Goal: Task Accomplishment & Management: Complete application form

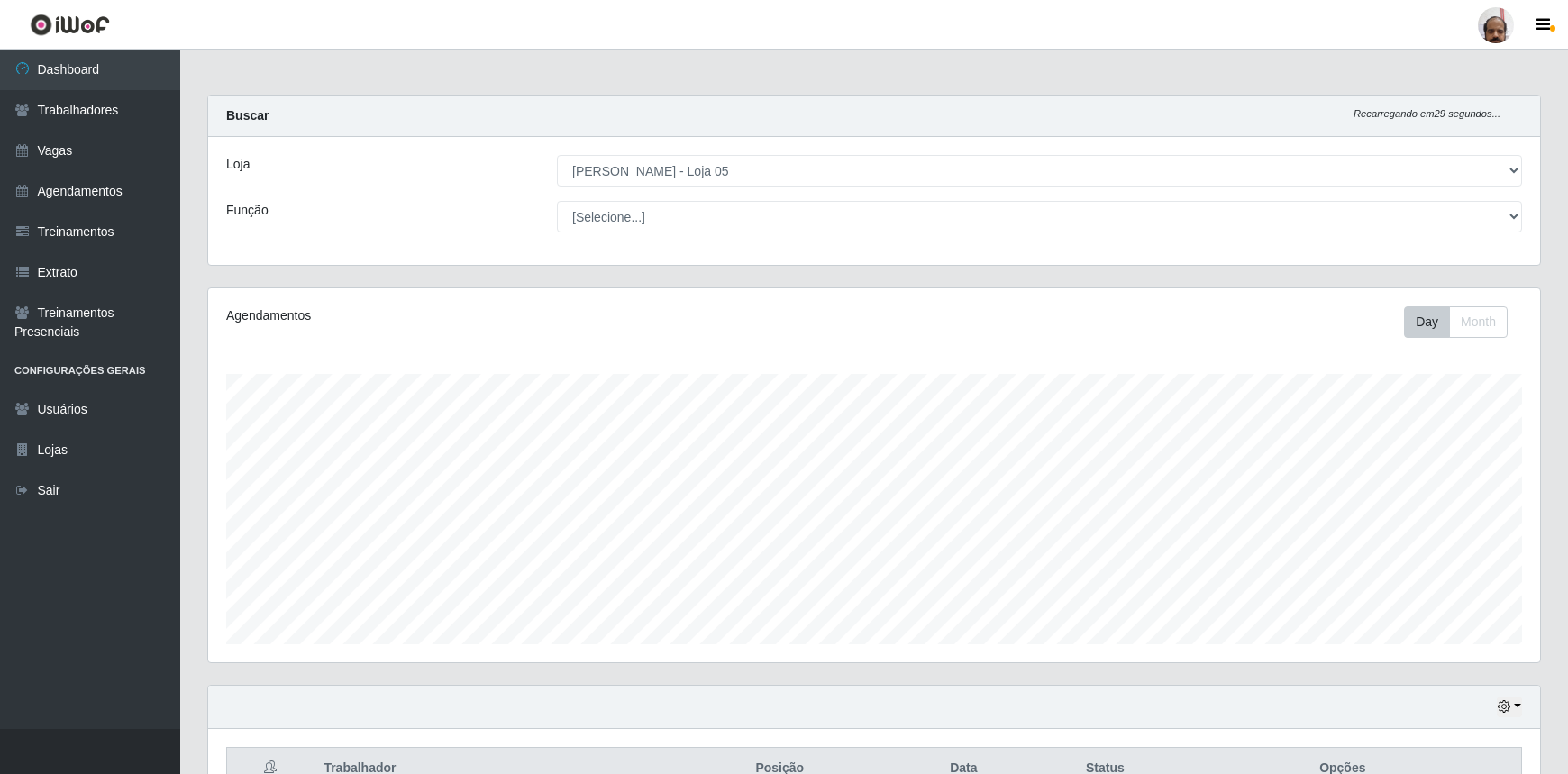
select select "252"
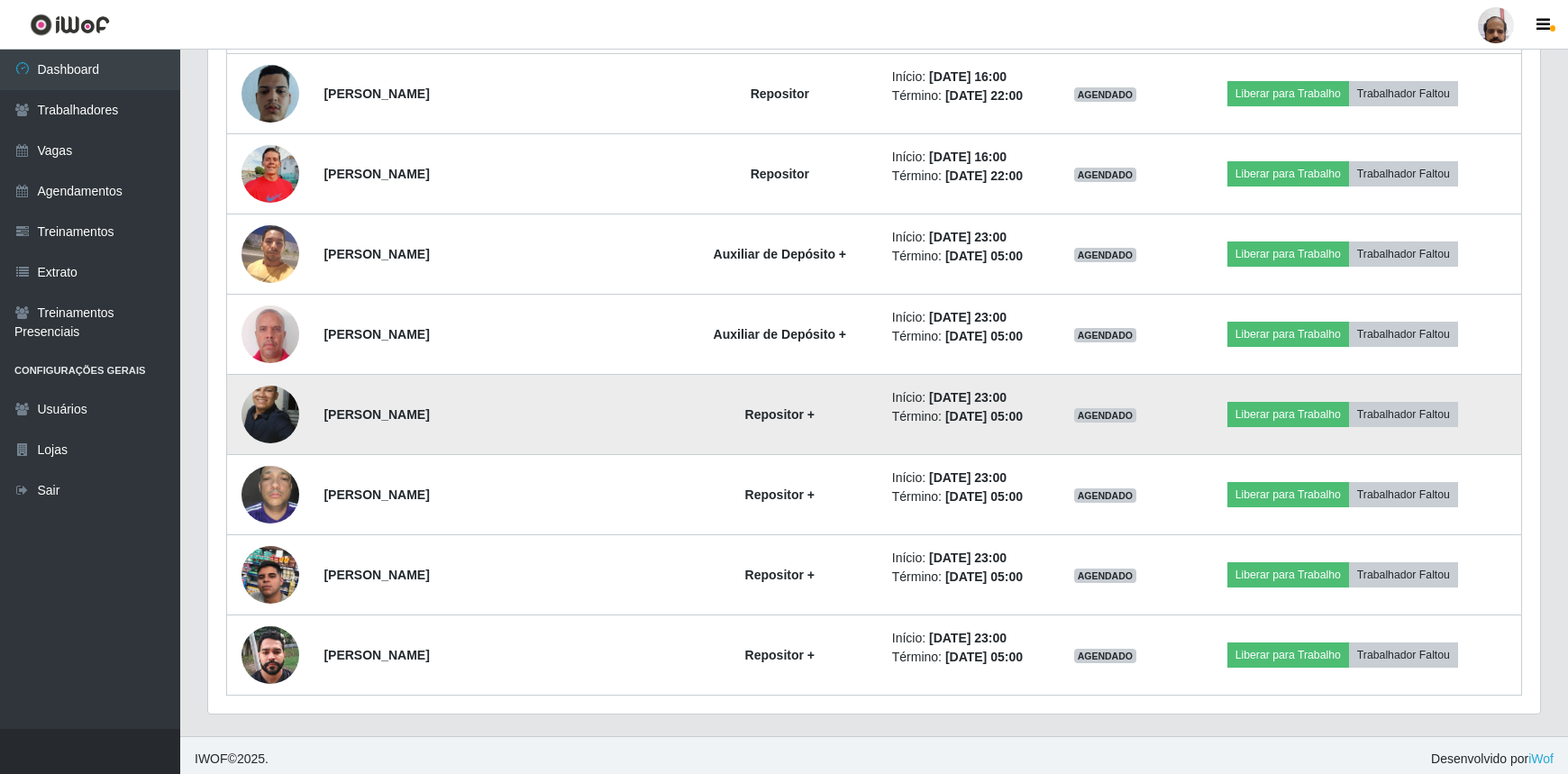
scroll to position [2904, 0]
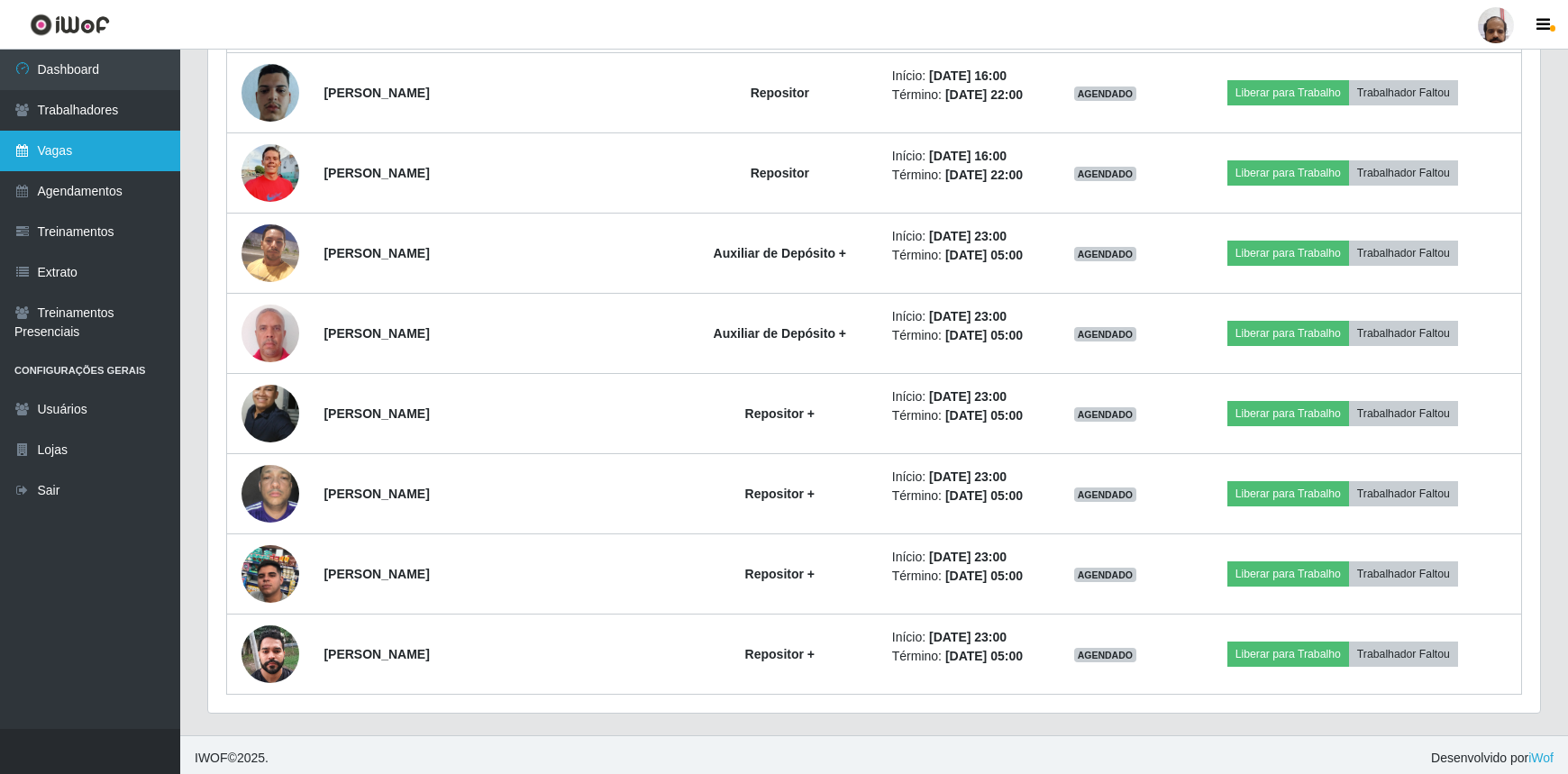
click at [87, 155] on link "Vagas" at bounding box center [90, 151] width 181 height 40
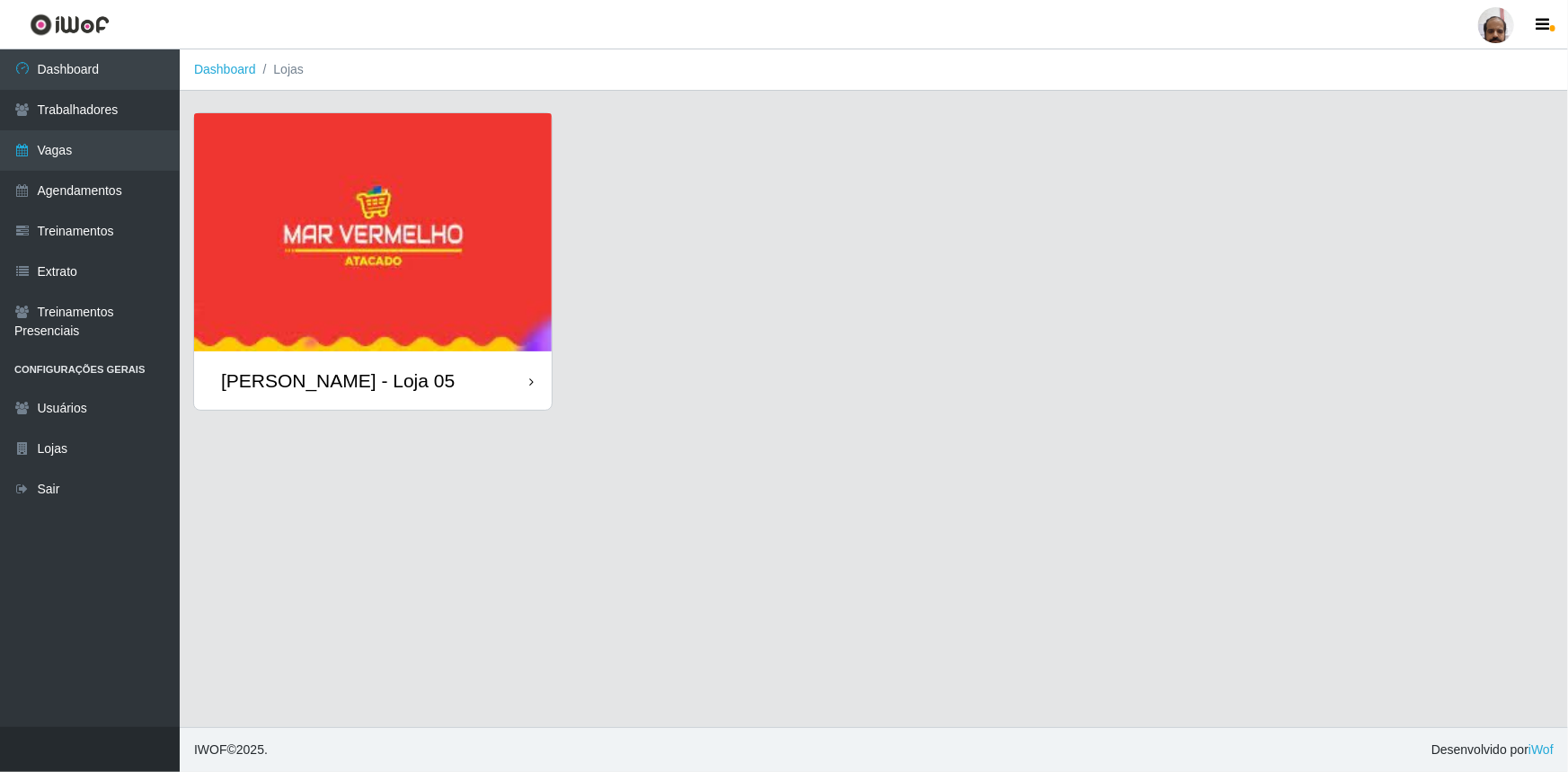
click at [420, 377] on div "[PERSON_NAME] - Loja 05" at bounding box center [338, 380] width 234 height 22
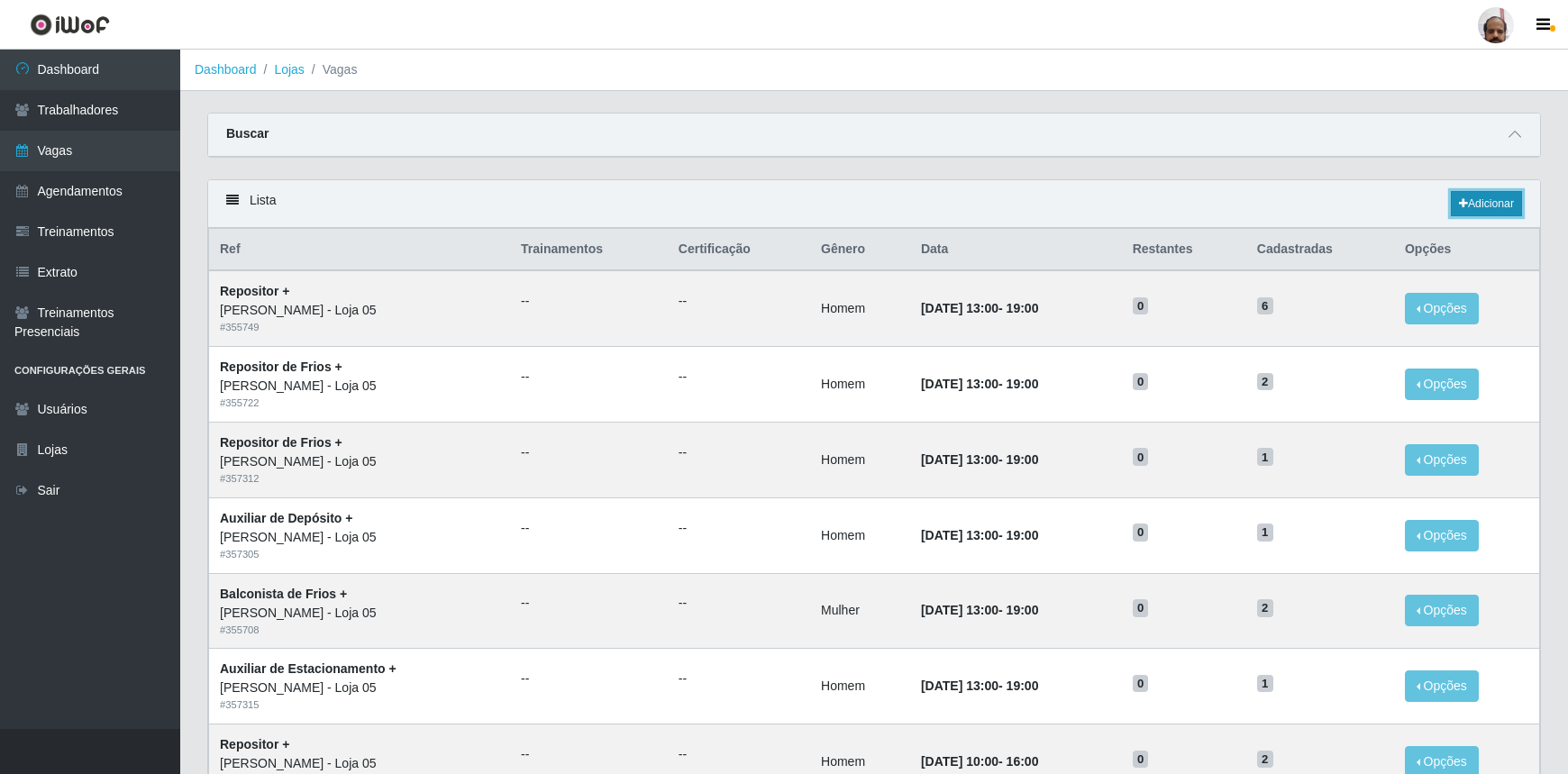
click at [1485, 198] on link "Adicionar" at bounding box center [1486, 204] width 71 height 25
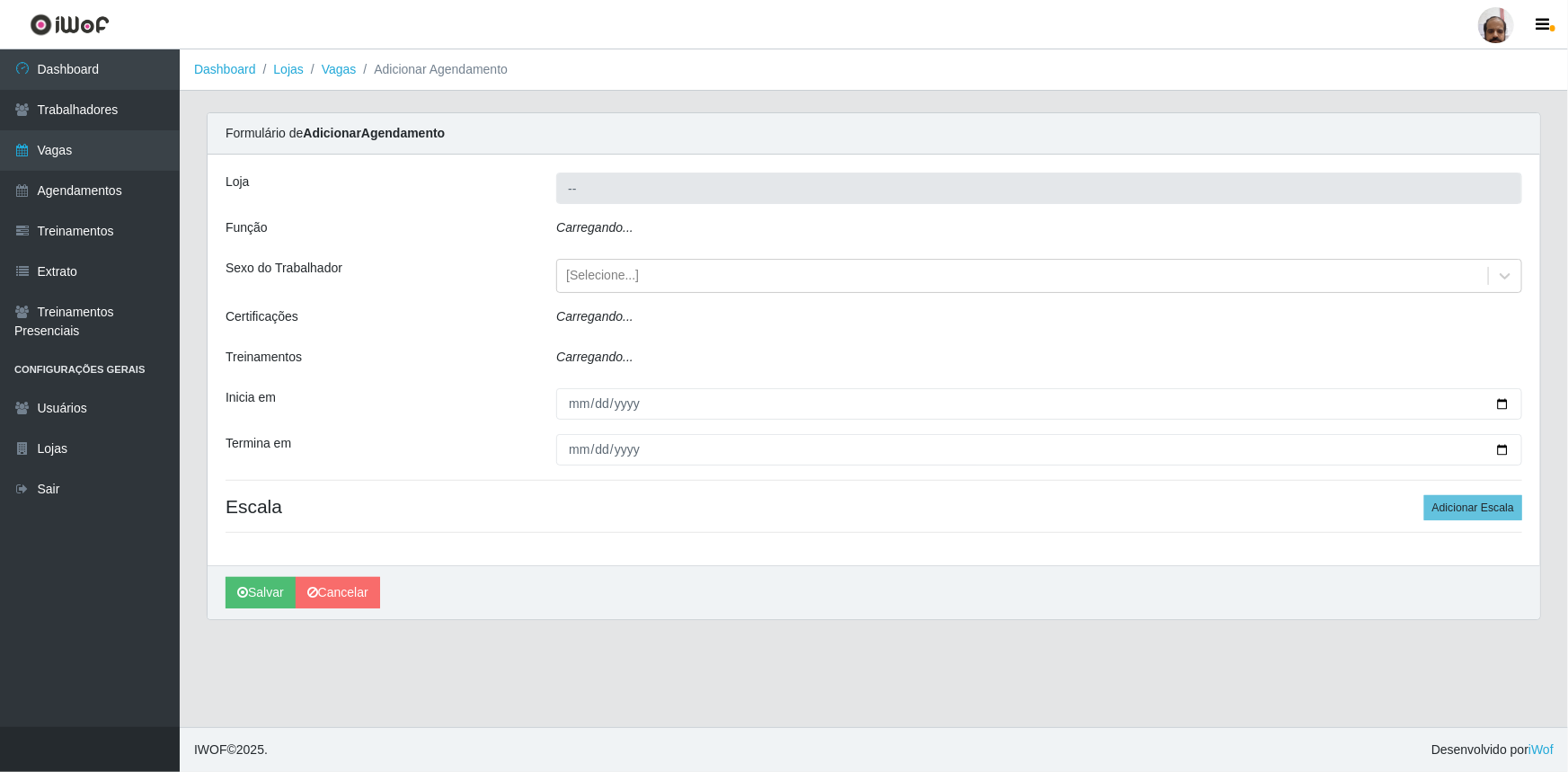
type input "[PERSON_NAME] - Loja 05"
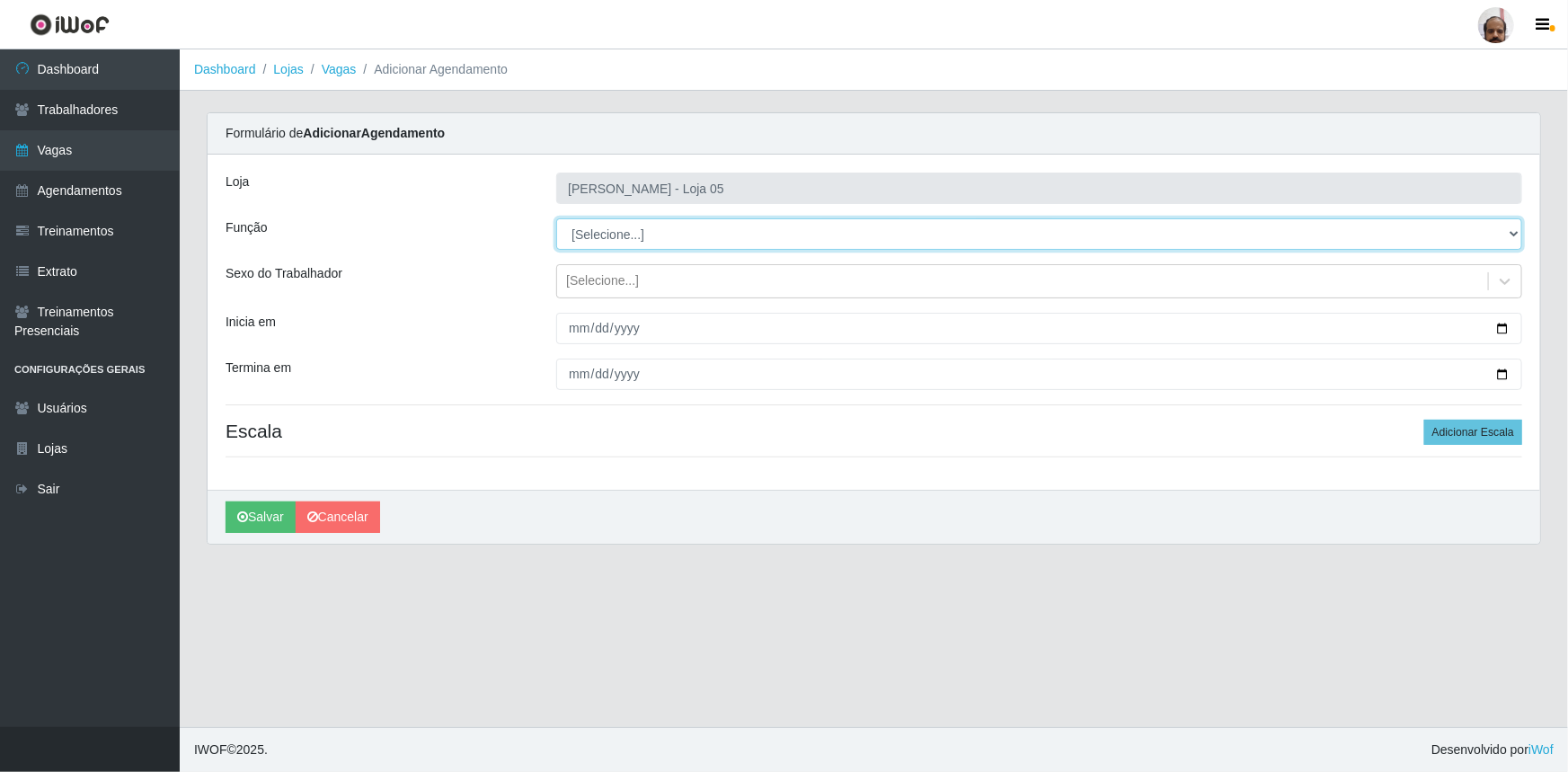
drag, startPoint x: 1512, startPoint y: 236, endPoint x: 1473, endPoint y: 247, distance: 40.5
click at [1512, 236] on select "[Selecione...] ASG ASG + ASG ++ Auxiliar de Depósito Auxiliar de Depósito + Aux…" at bounding box center [1039, 234] width 966 height 32
select select "82"
click at [556, 218] on select "[Selecione...] ASG ASG + ASG ++ Auxiliar de Depósito Auxiliar de Depósito + Aux…" at bounding box center [1039, 234] width 966 height 32
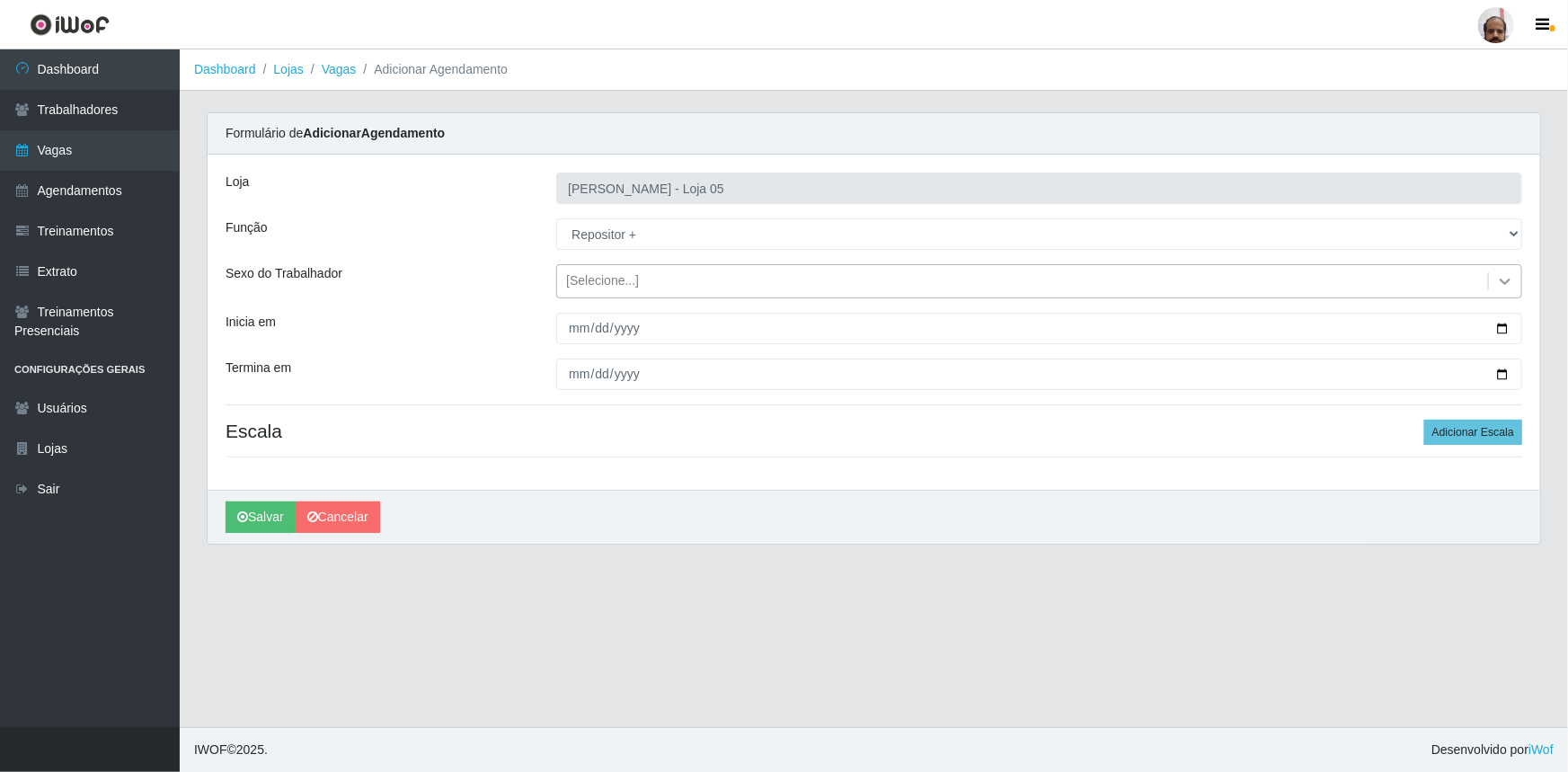
click at [1504, 277] on icon at bounding box center [1505, 281] width 18 height 18
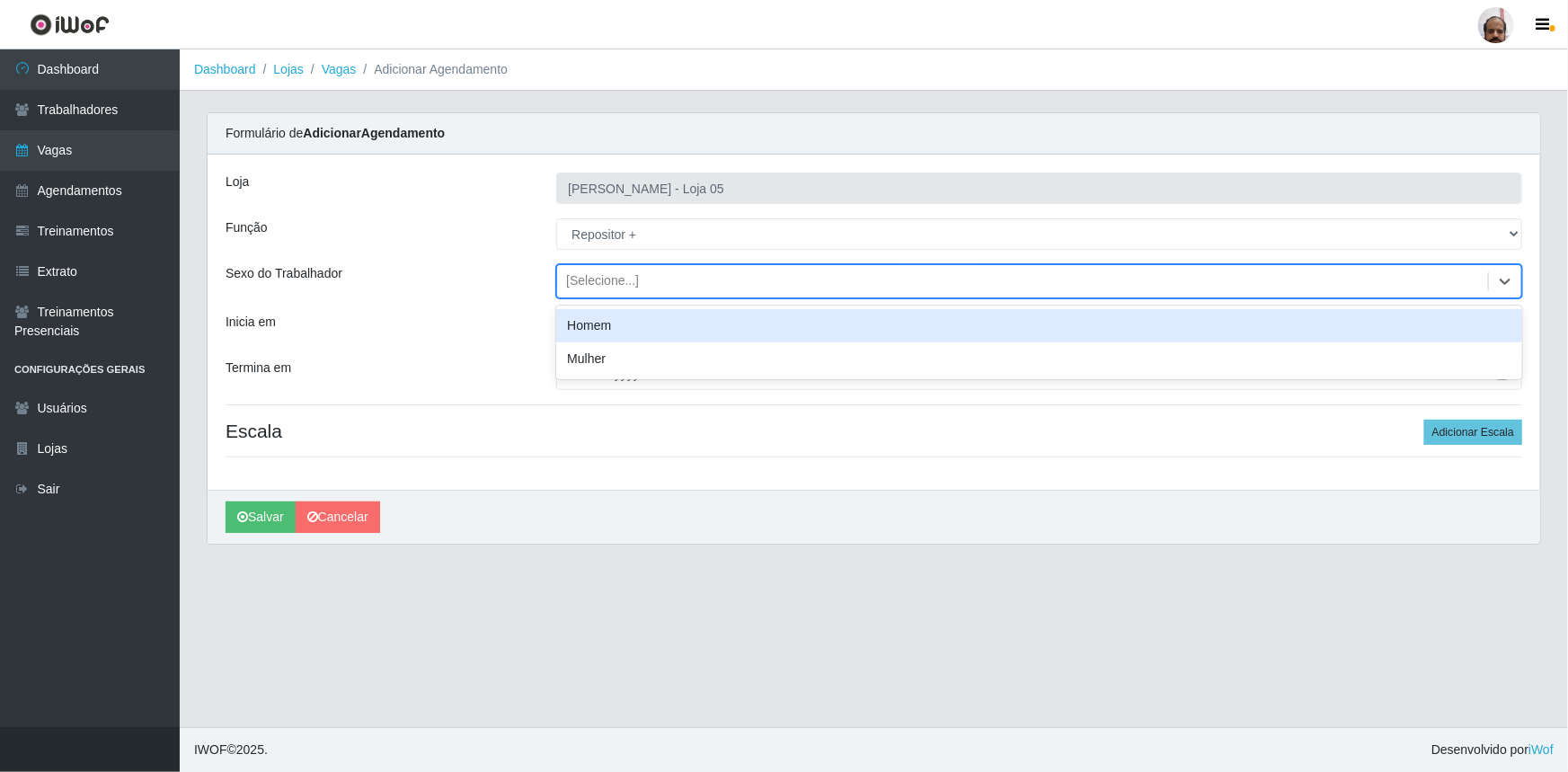
click at [571, 332] on div "Homem" at bounding box center [1039, 326] width 966 height 34
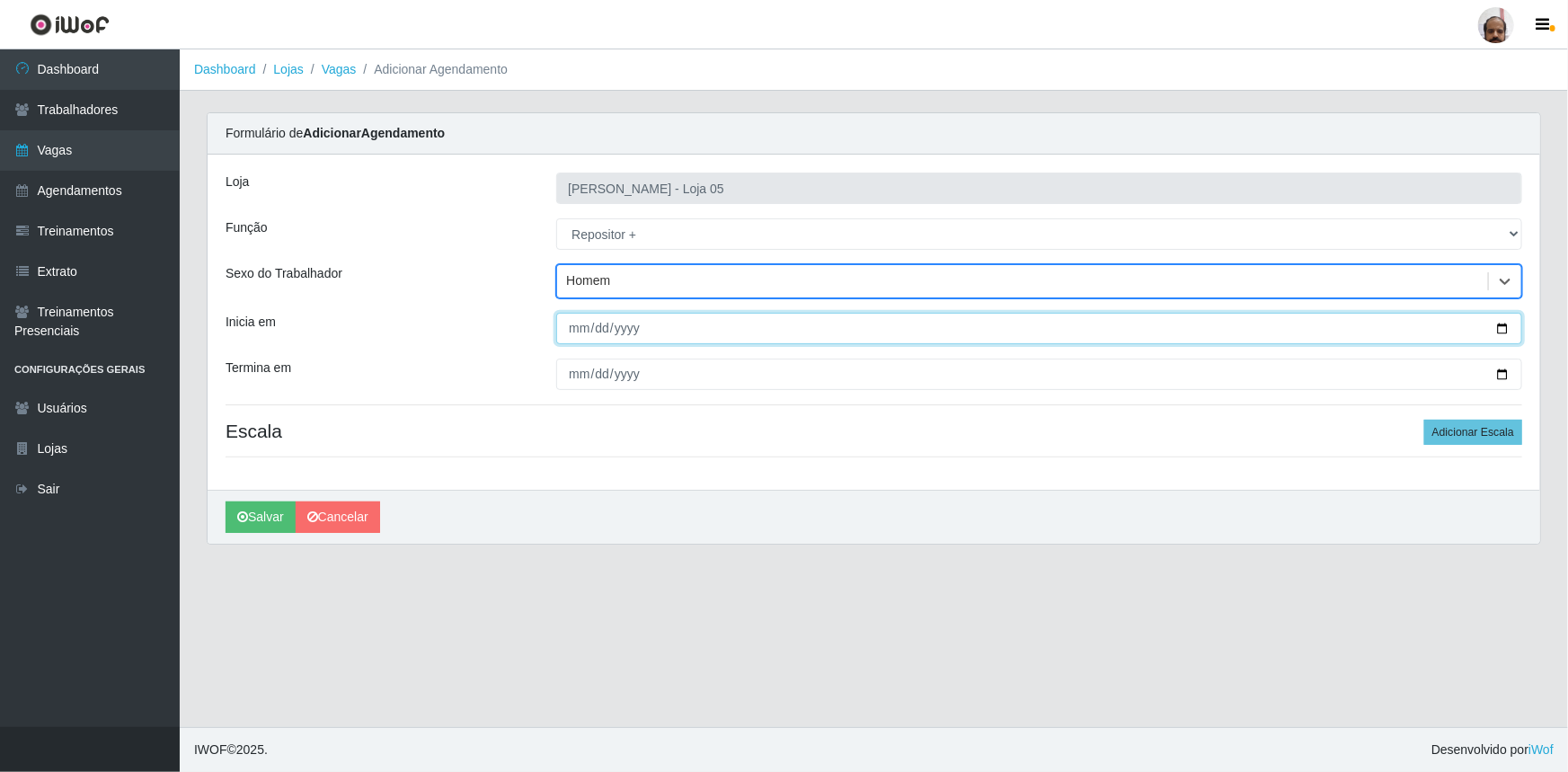
click at [1497, 328] on input "Inicia em" at bounding box center [1039, 329] width 966 height 32
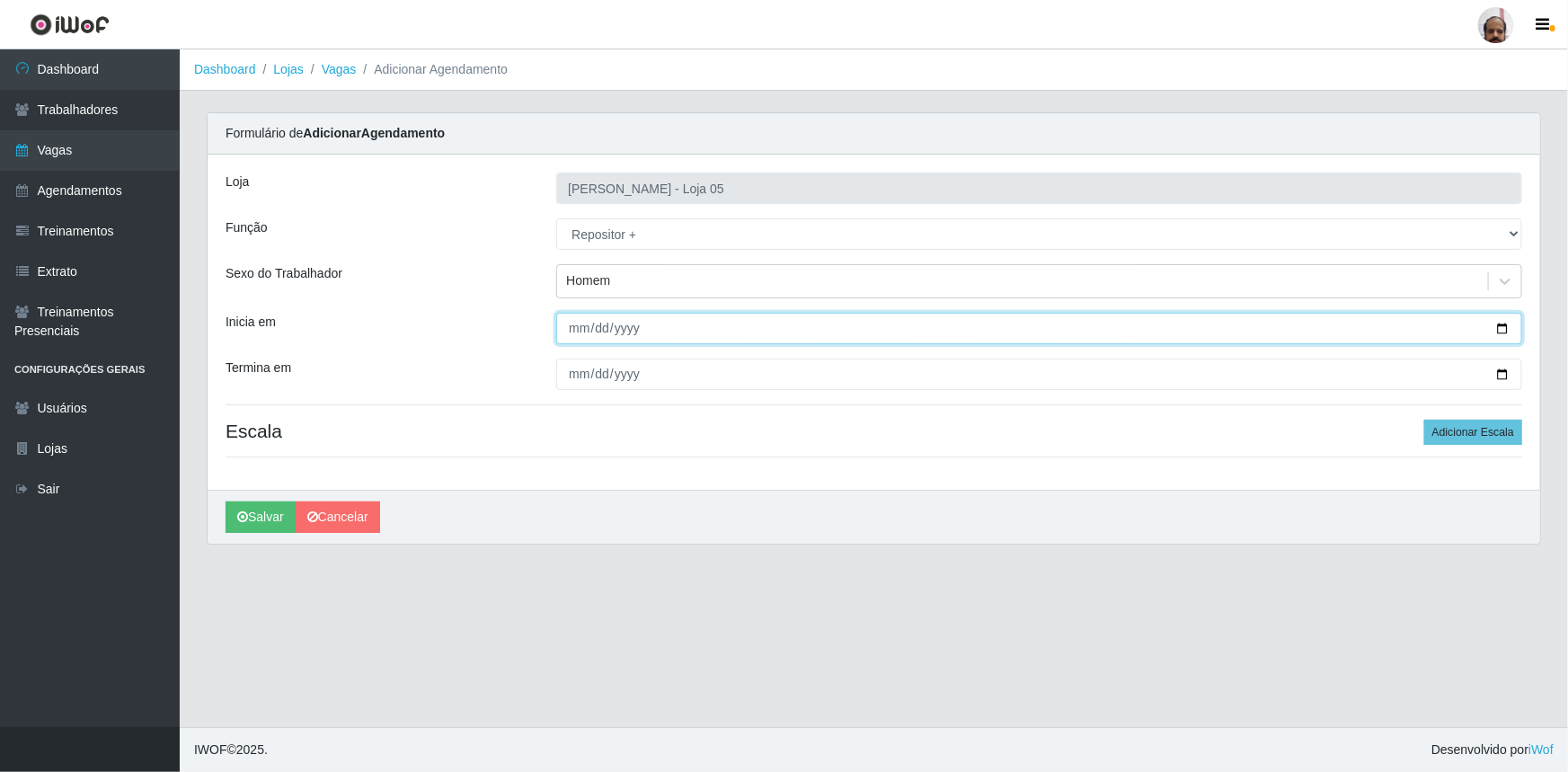
type input "[DATE]"
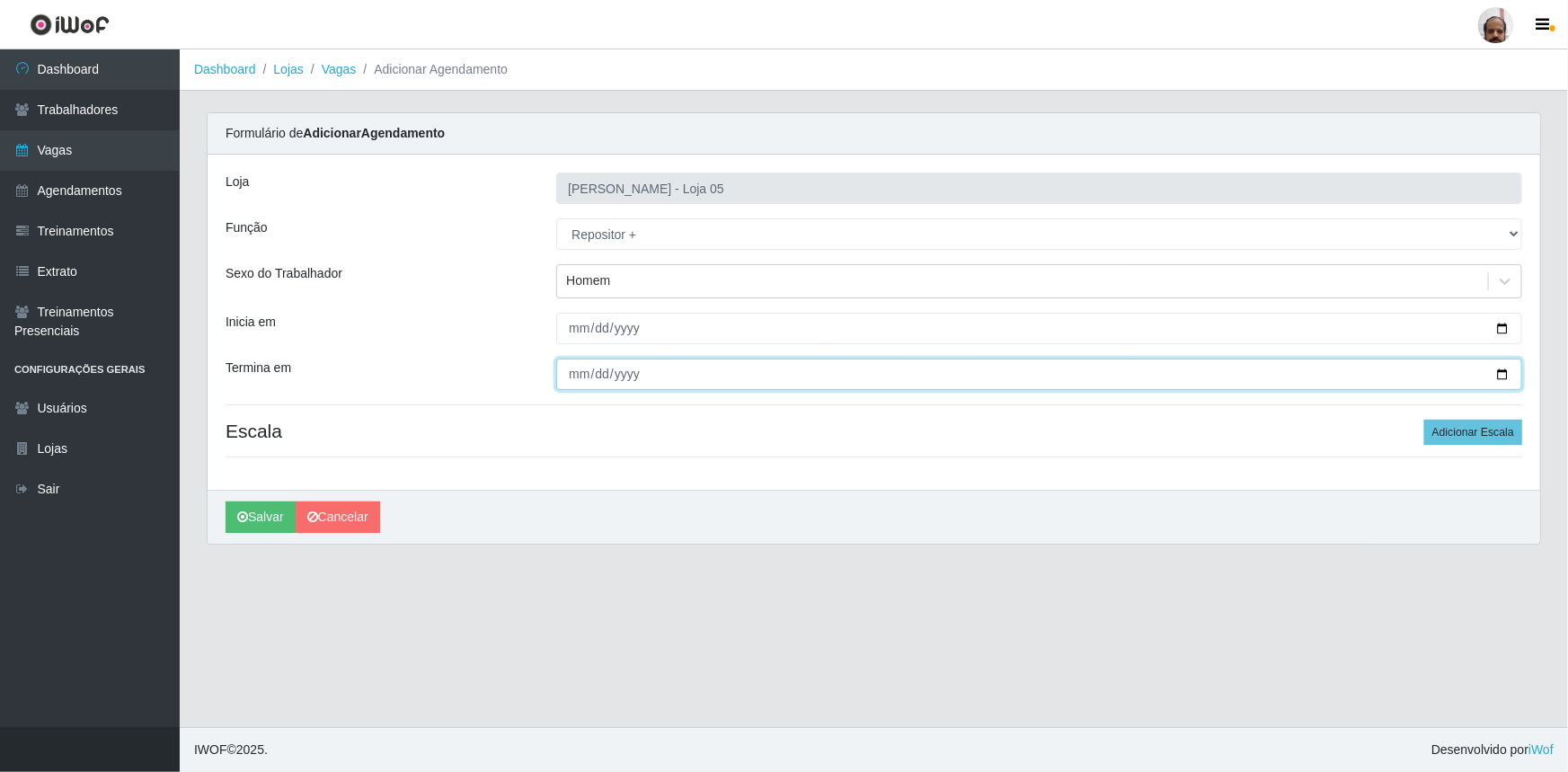
drag, startPoint x: 1500, startPoint y: 372, endPoint x: 1454, endPoint y: 395, distance: 51.4
click at [1501, 373] on input "Termina em" at bounding box center [1039, 375] width 966 height 32
type input "[DATE]"
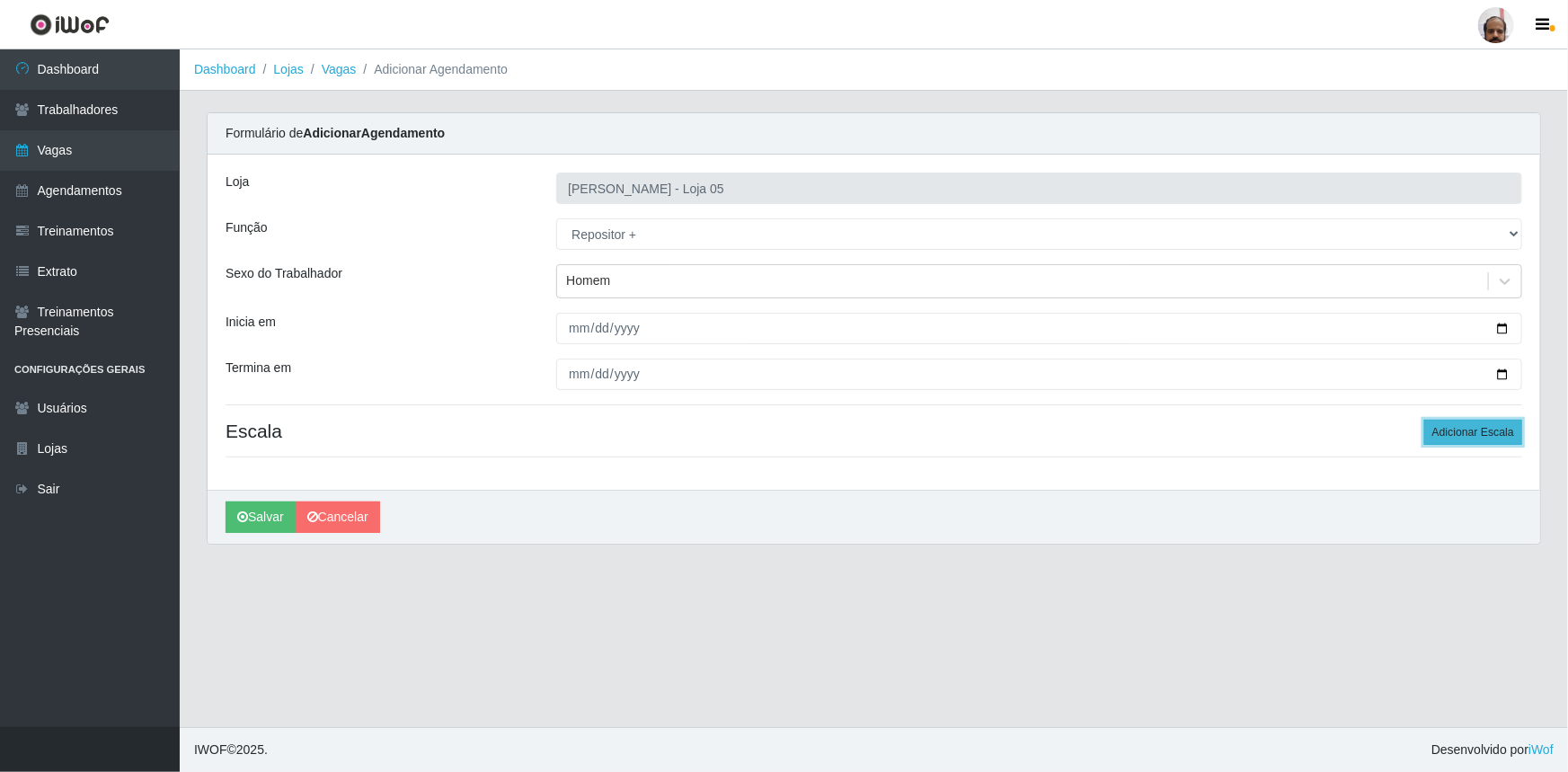
click at [1481, 436] on button "Adicionar Escala" at bounding box center [1473, 432] width 98 height 25
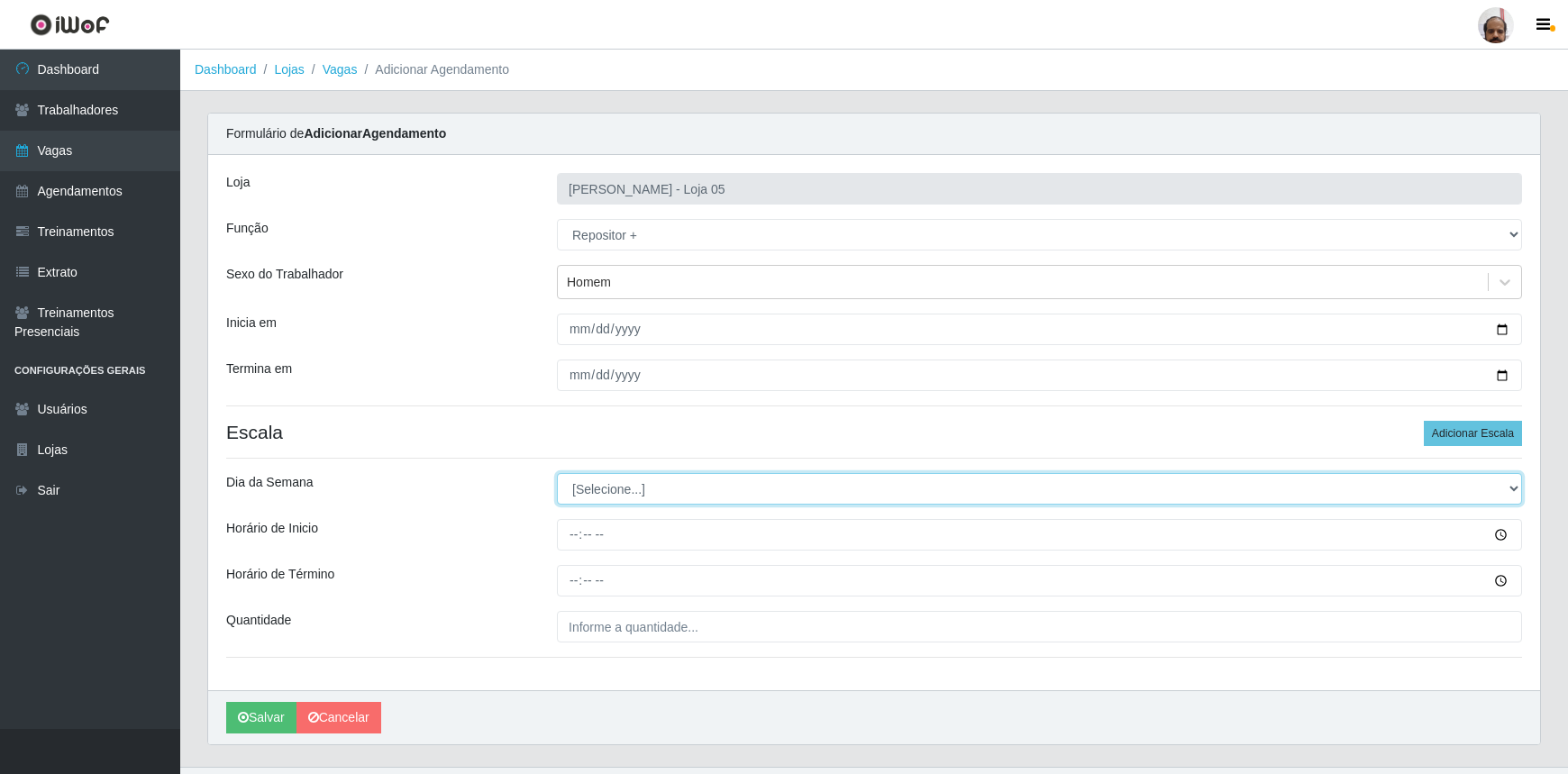
drag, startPoint x: 1508, startPoint y: 487, endPoint x: 1499, endPoint y: 494, distance: 11.4
click at [1508, 487] on select "[Selecione...] Segunda Terça Quarta Quinta Sexta Sábado Domingo" at bounding box center [1039, 489] width 965 height 32
select select "1"
click at [557, 473] on select "[Selecione...] Segunda Terça Quarta Quinta Sexta Sábado Domingo" at bounding box center [1039, 489] width 965 height 32
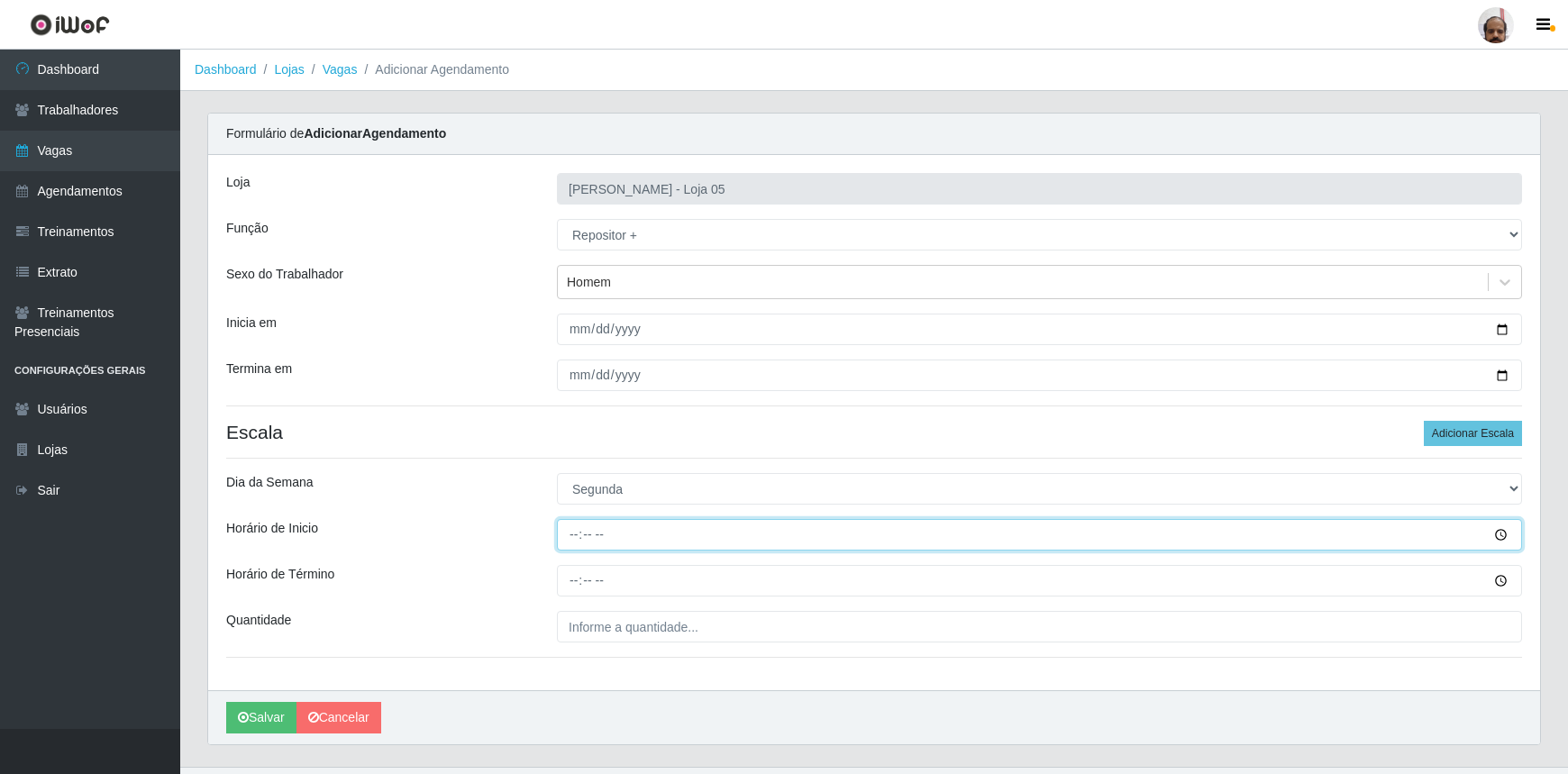
click at [566, 532] on input "Horário de Inicio" at bounding box center [1039, 535] width 965 height 32
type input "23:00"
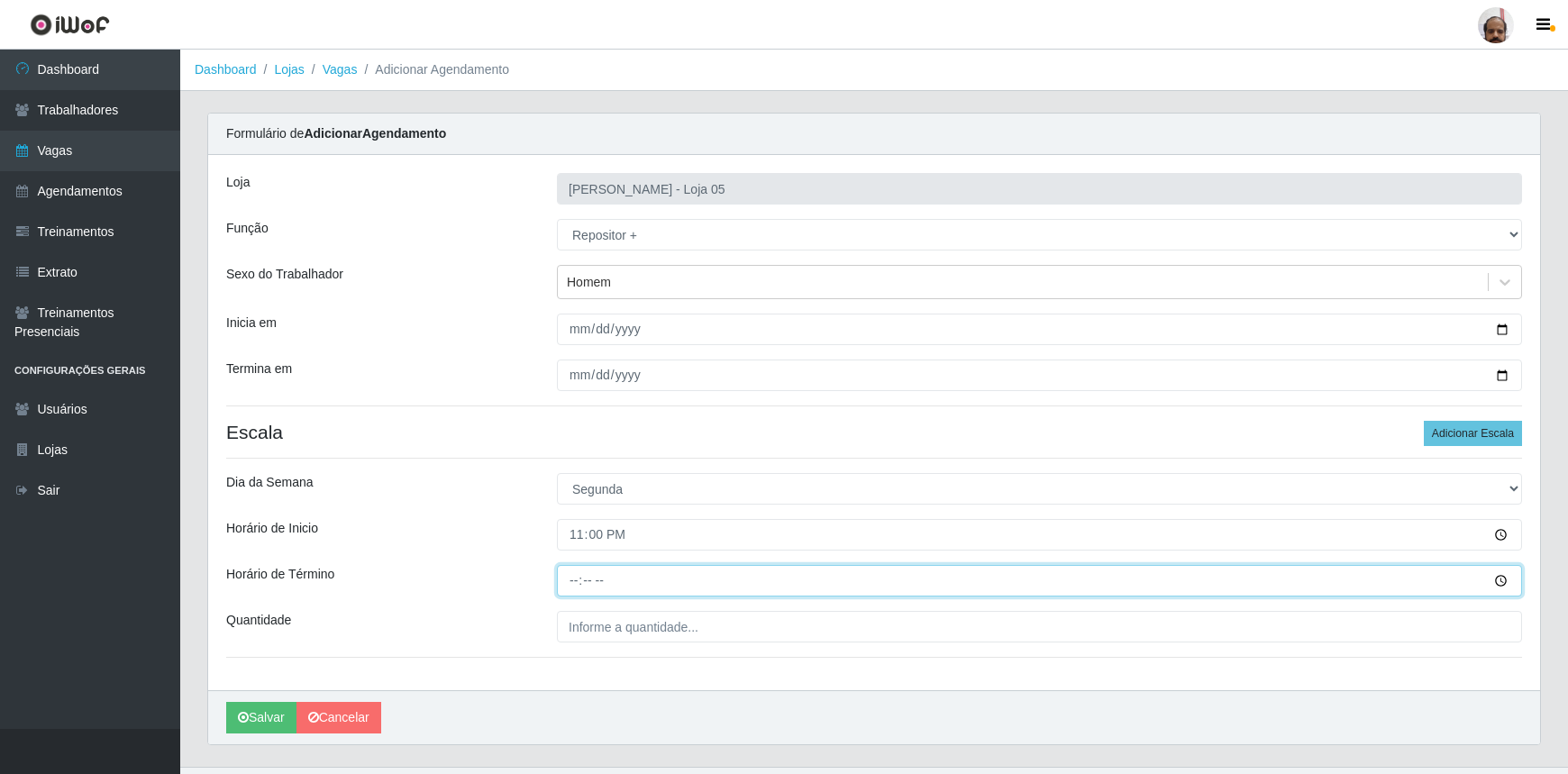
click at [567, 582] on input "Horário de Término" at bounding box center [1039, 581] width 965 height 32
type input "05:00"
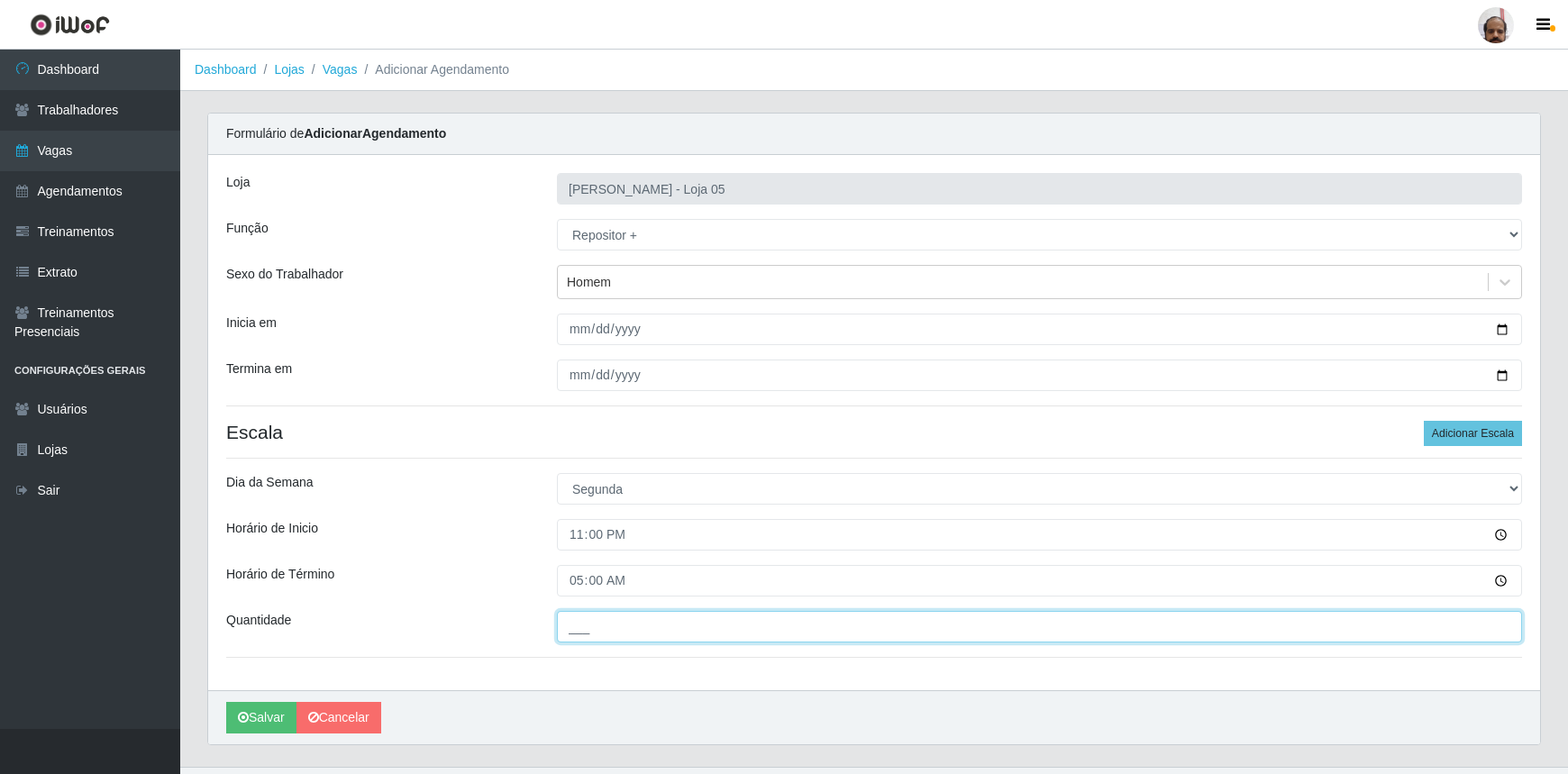
click at [574, 620] on input "___" at bounding box center [1039, 626] width 965 height 32
type input "1__"
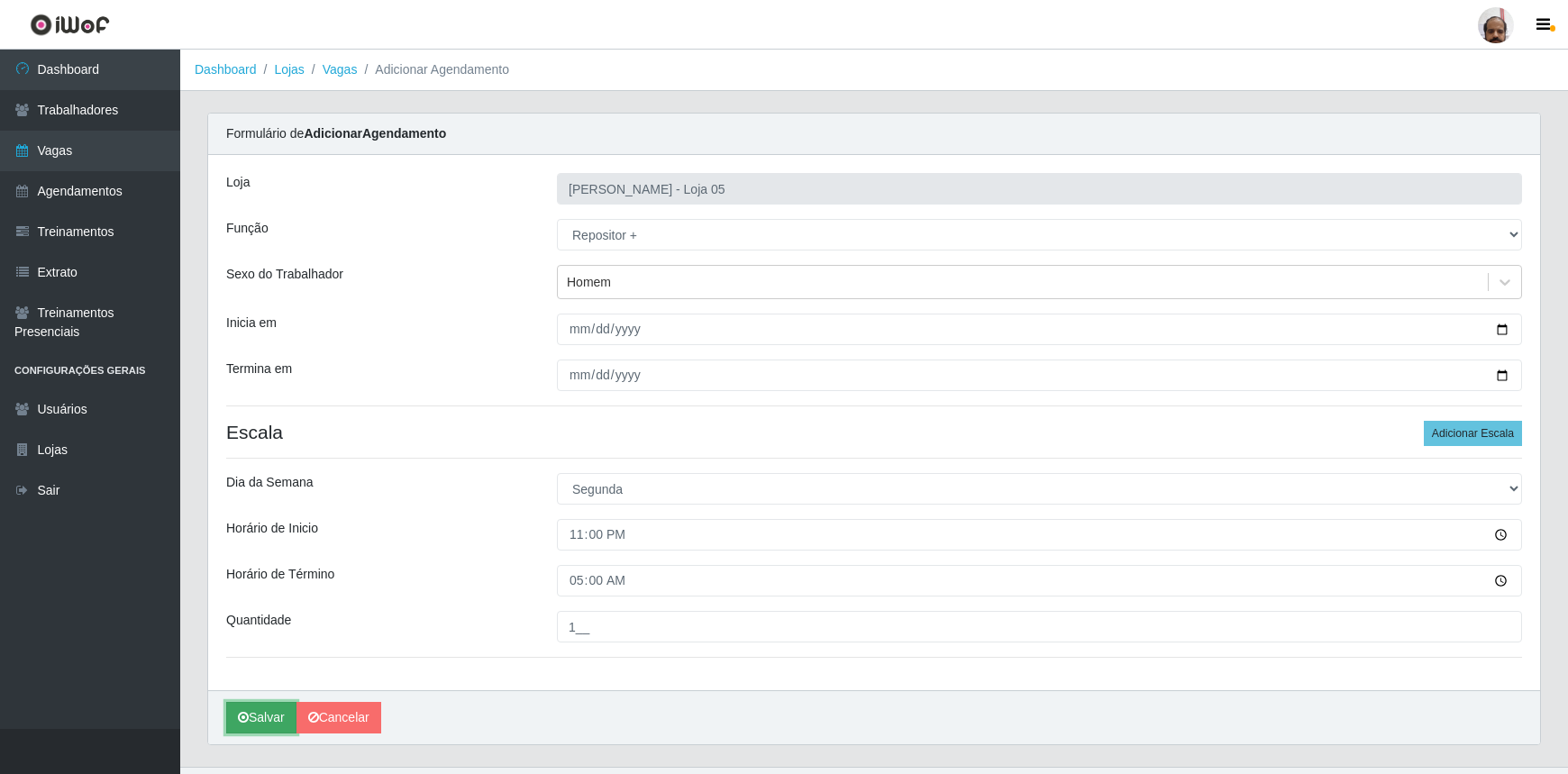
click at [268, 726] on button "Salvar" at bounding box center [261, 717] width 70 height 32
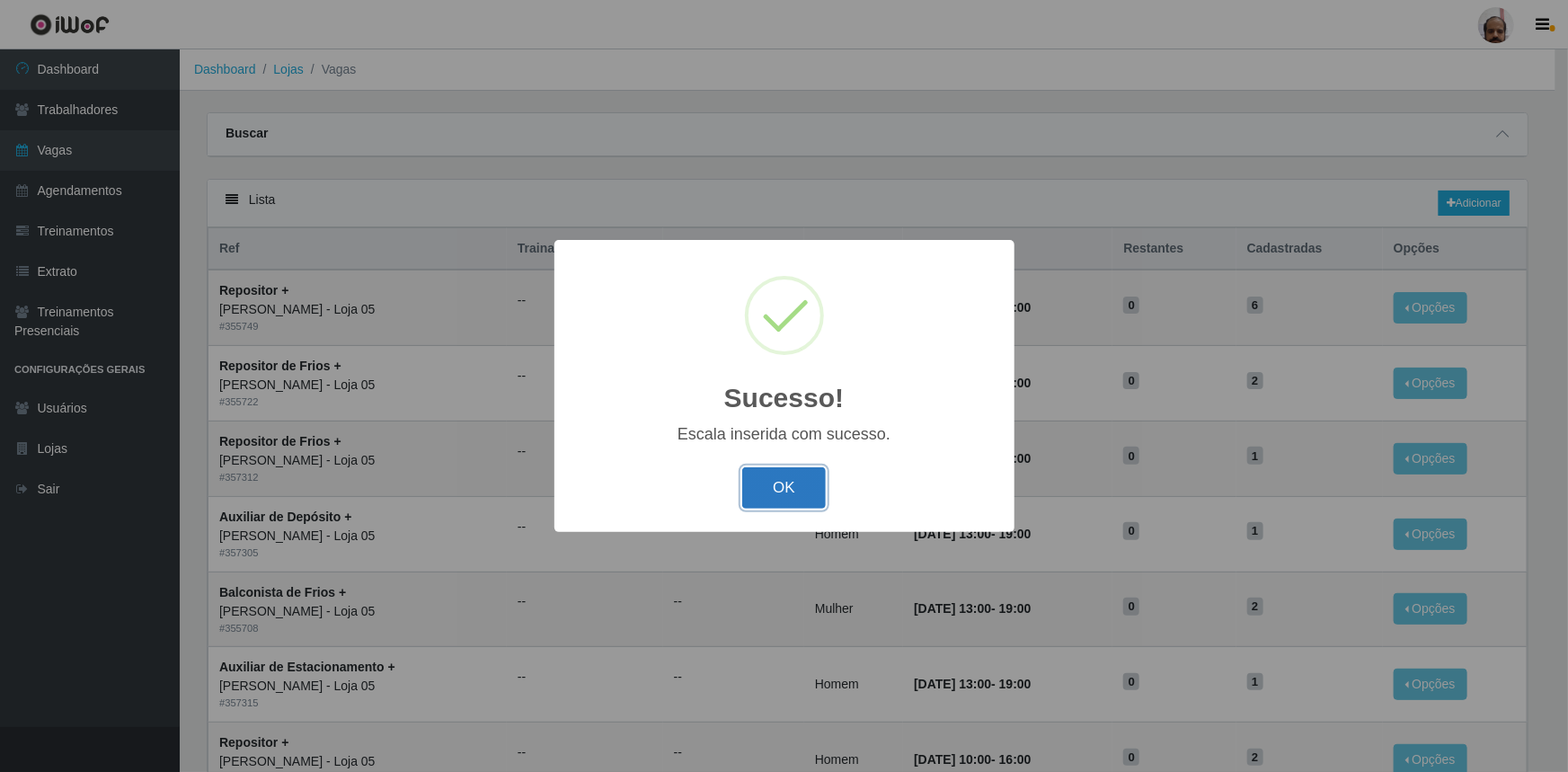
click at [799, 497] on button "OK" at bounding box center [783, 488] width 83 height 42
